Goal: Use online tool/utility

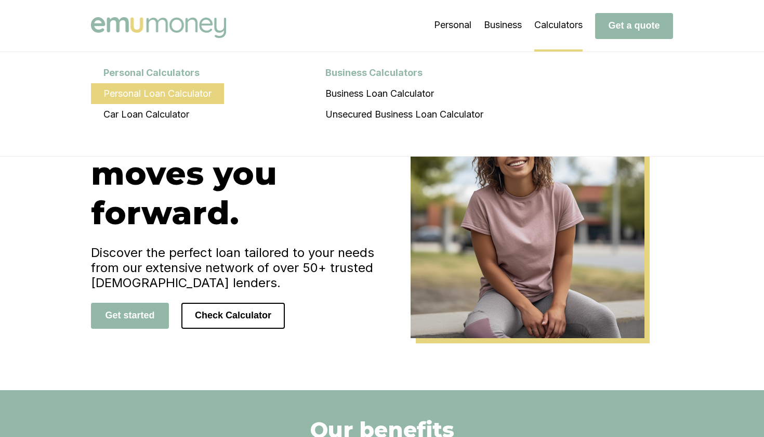
click at [204, 95] on li "Personal Loan Calculator" at bounding box center [157, 93] width 133 height 21
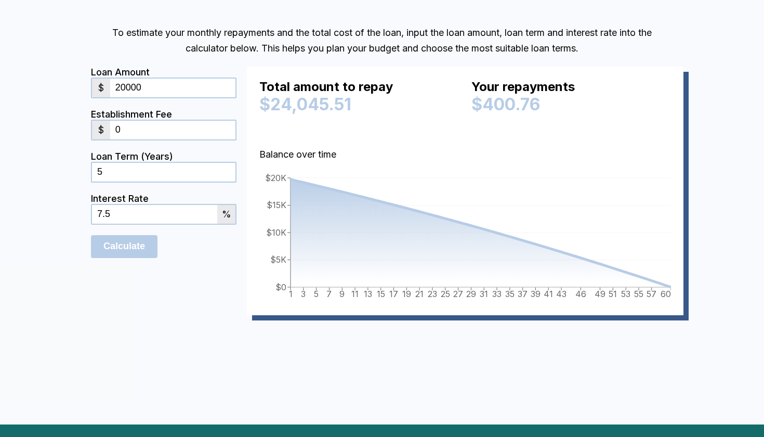
scroll to position [567, 0]
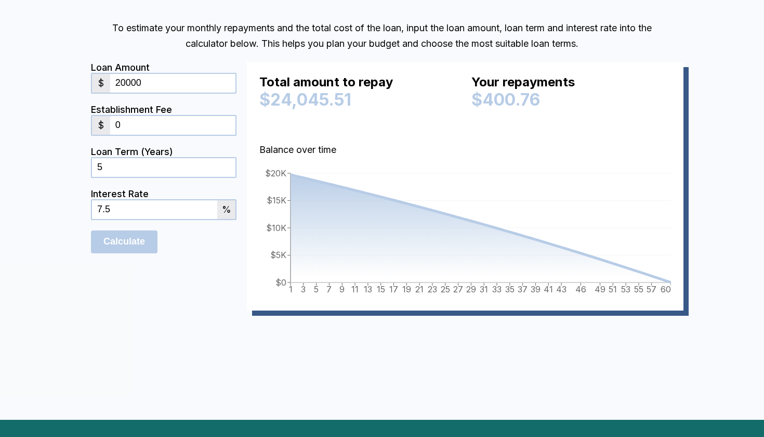
drag, startPoint x: 157, startPoint y: 77, endPoint x: 95, endPoint y: 77, distance: 62.4
click at [95, 77] on div "$ 20000" at bounding box center [164, 83] width 146 height 21
drag, startPoint x: 154, startPoint y: 85, endPoint x: 107, endPoint y: 85, distance: 47.3
click at [107, 85] on div "$ 20000" at bounding box center [164, 83] width 146 height 21
type input "18500"
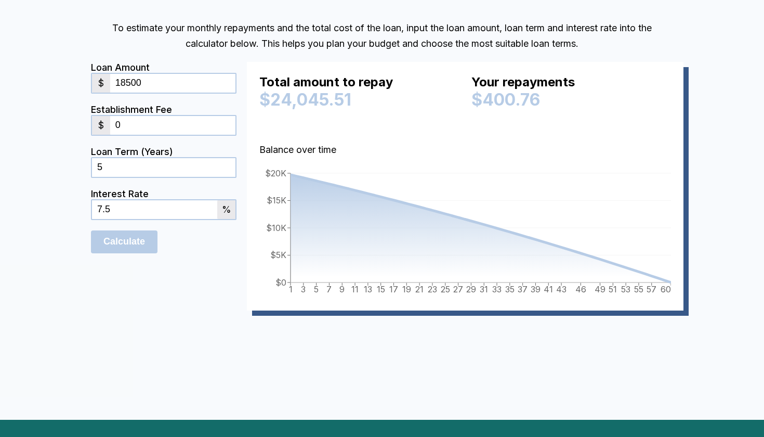
click at [140, 135] on div "$ 0" at bounding box center [164, 125] width 146 height 21
click at [140, 126] on input "0" at bounding box center [172, 125] width 125 height 19
type input "900"
click at [149, 222] on div "Interest Rate 7.5 %" at bounding box center [164, 209] width 146 height 42
click at [149, 219] on div "7.5 %" at bounding box center [164, 209] width 146 height 21
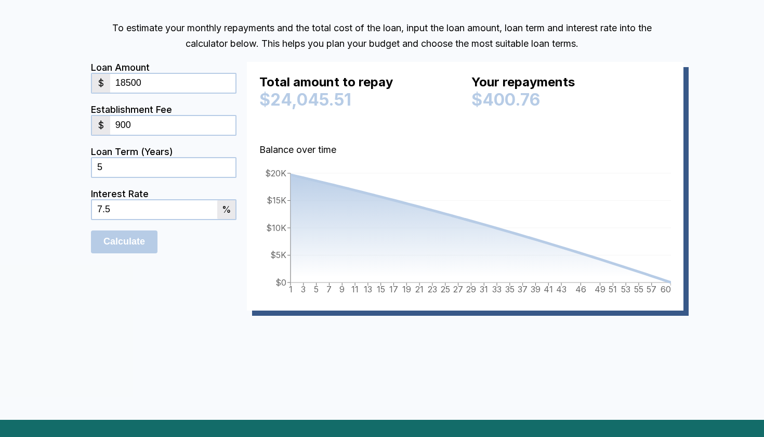
click at [149, 214] on input "7.5" at bounding box center [154, 209] width 125 height 19
type input "7"
type input "6"
click at [135, 239] on input "Calculate" at bounding box center [124, 241] width 67 height 23
click at [145, 241] on input "Calculate" at bounding box center [124, 241] width 67 height 23
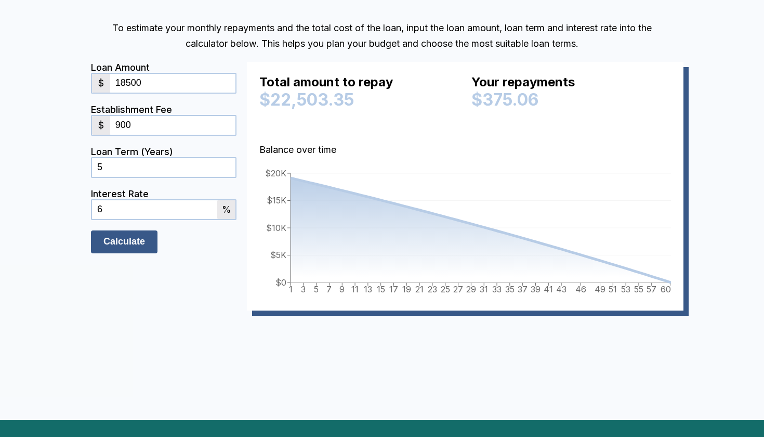
click at [145, 241] on input "Calculate" at bounding box center [124, 241] width 67 height 23
click at [131, 247] on input "Calculate" at bounding box center [124, 241] width 67 height 23
